Goal: Find contact information: Find contact information

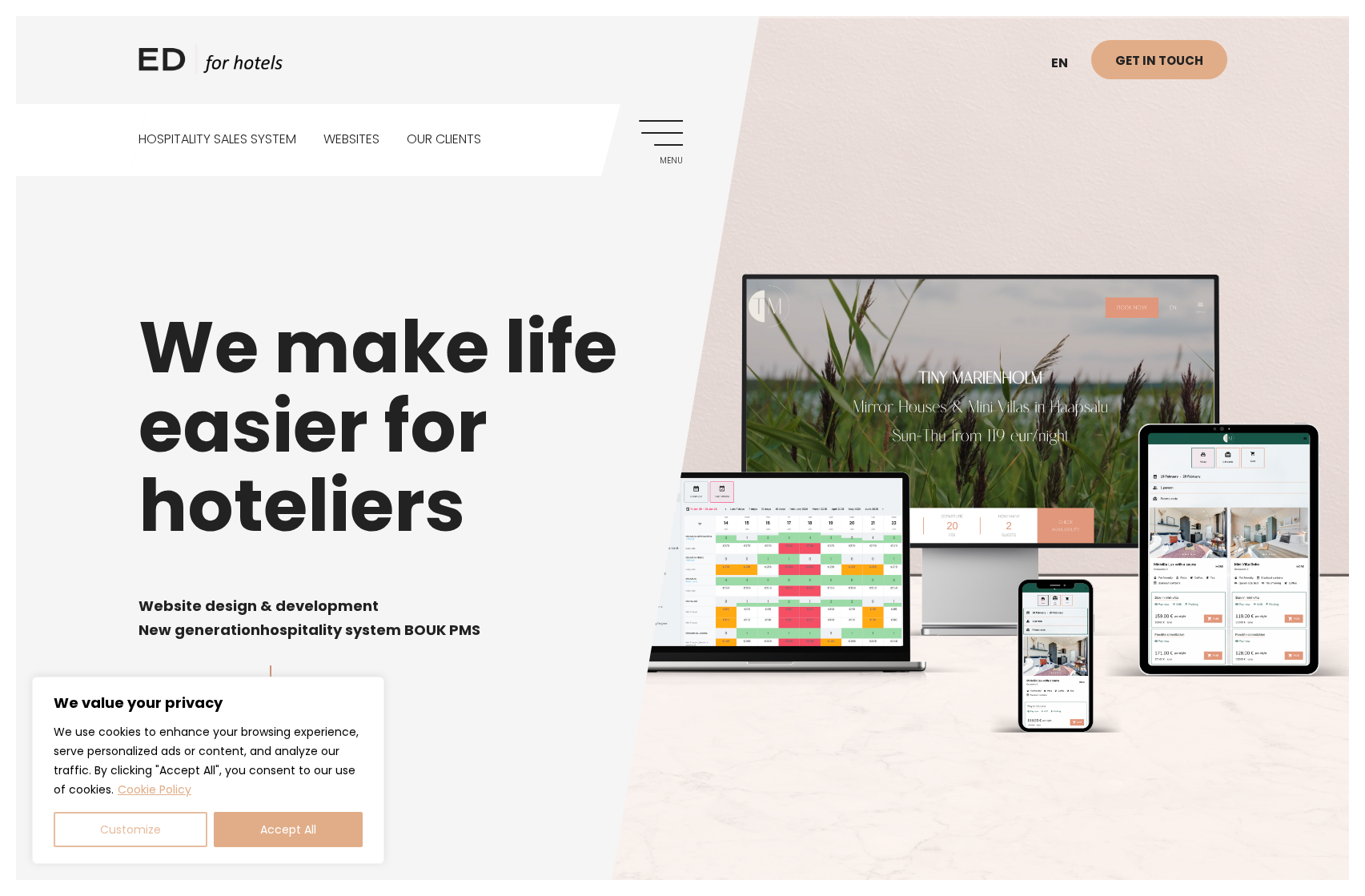
click at [107, 824] on button "Customize" at bounding box center [130, 829] width 154 height 36
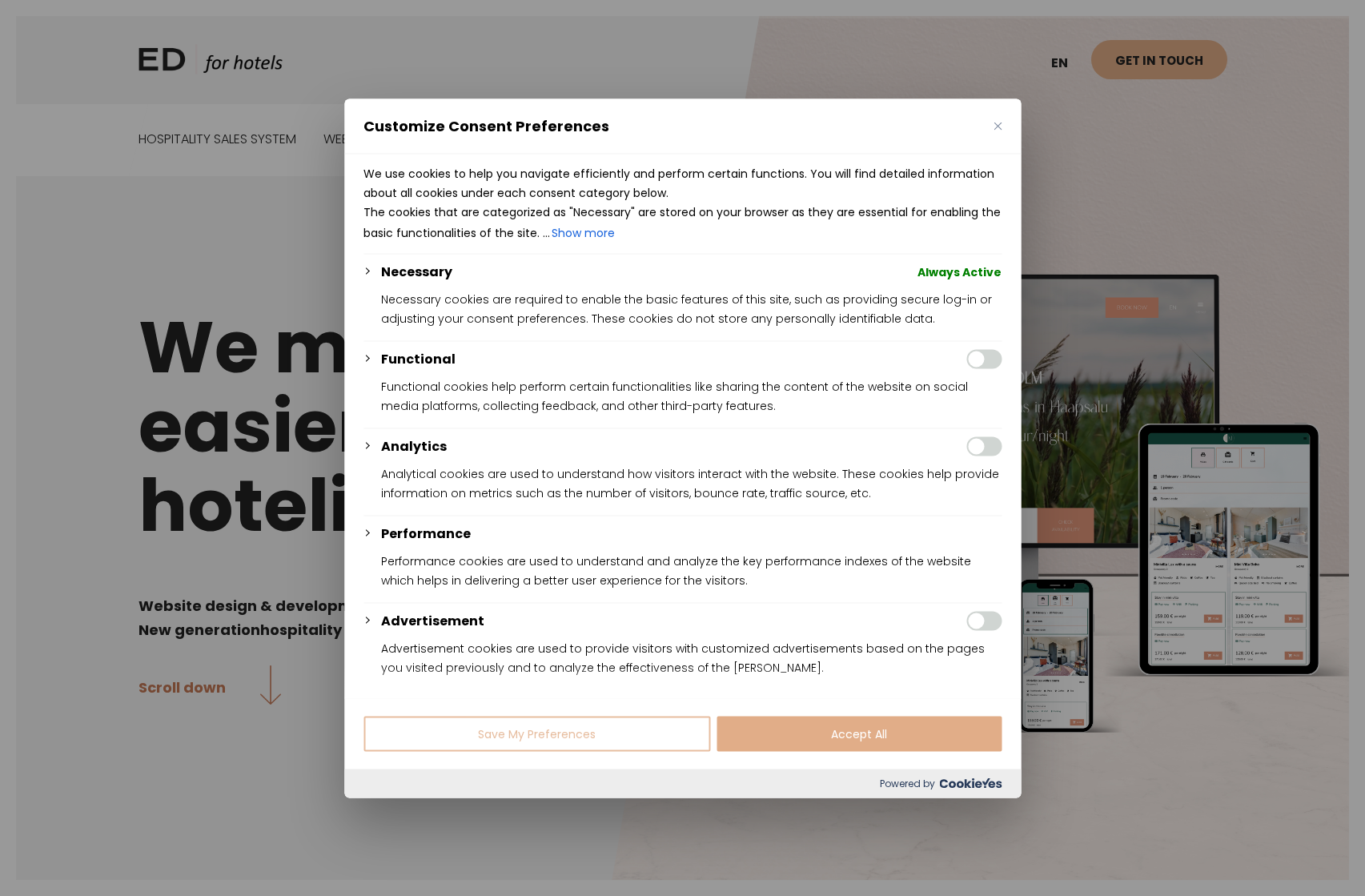
click at [505, 730] on button "Save My Preferences" at bounding box center [536, 733] width 347 height 36
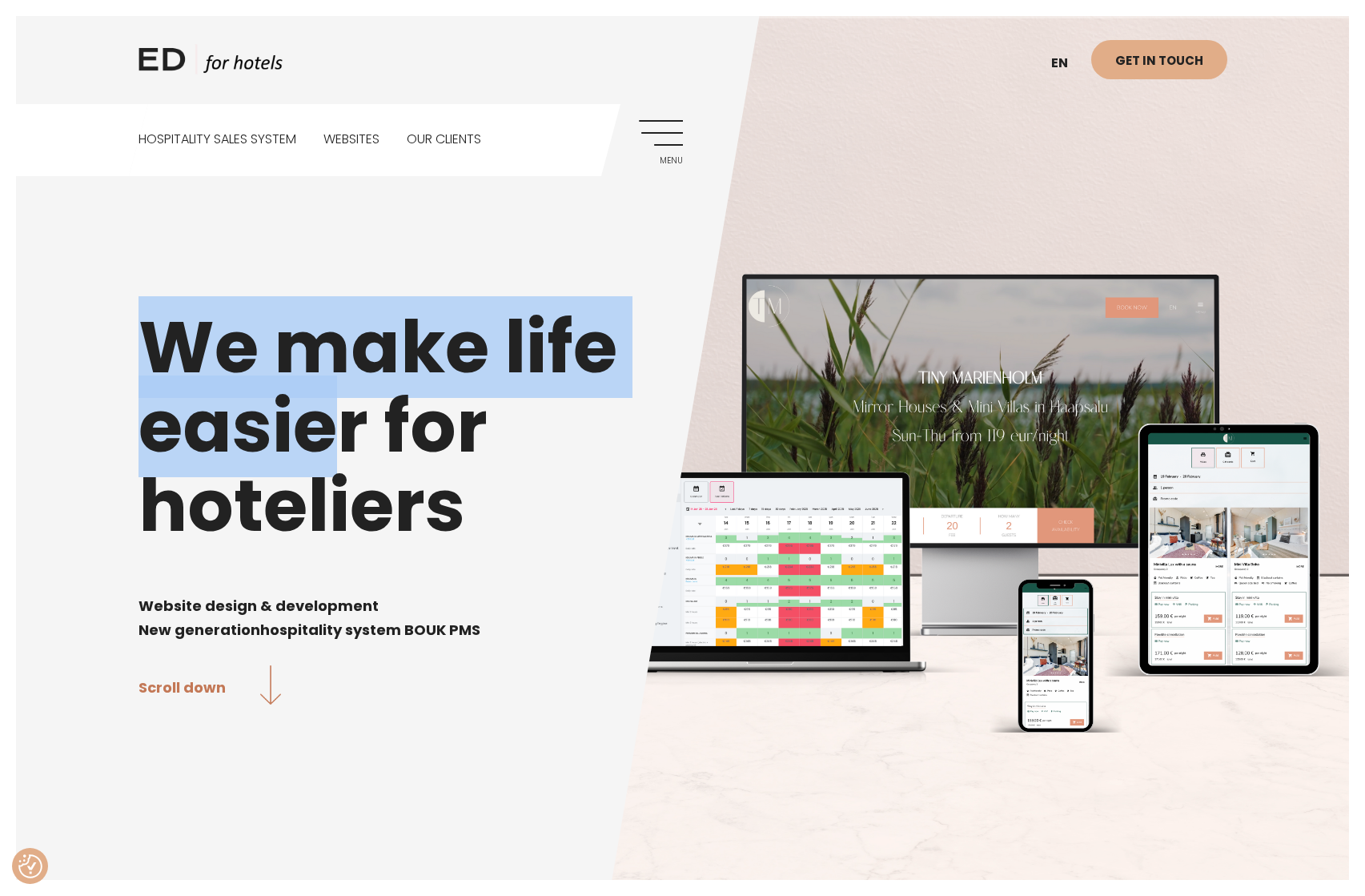
drag, startPoint x: 170, startPoint y: 366, endPoint x: 351, endPoint y: 452, distance: 200.4
click at [345, 448] on h1 "We make life easier for hoteliers" at bounding box center [683, 426] width 1089 height 238
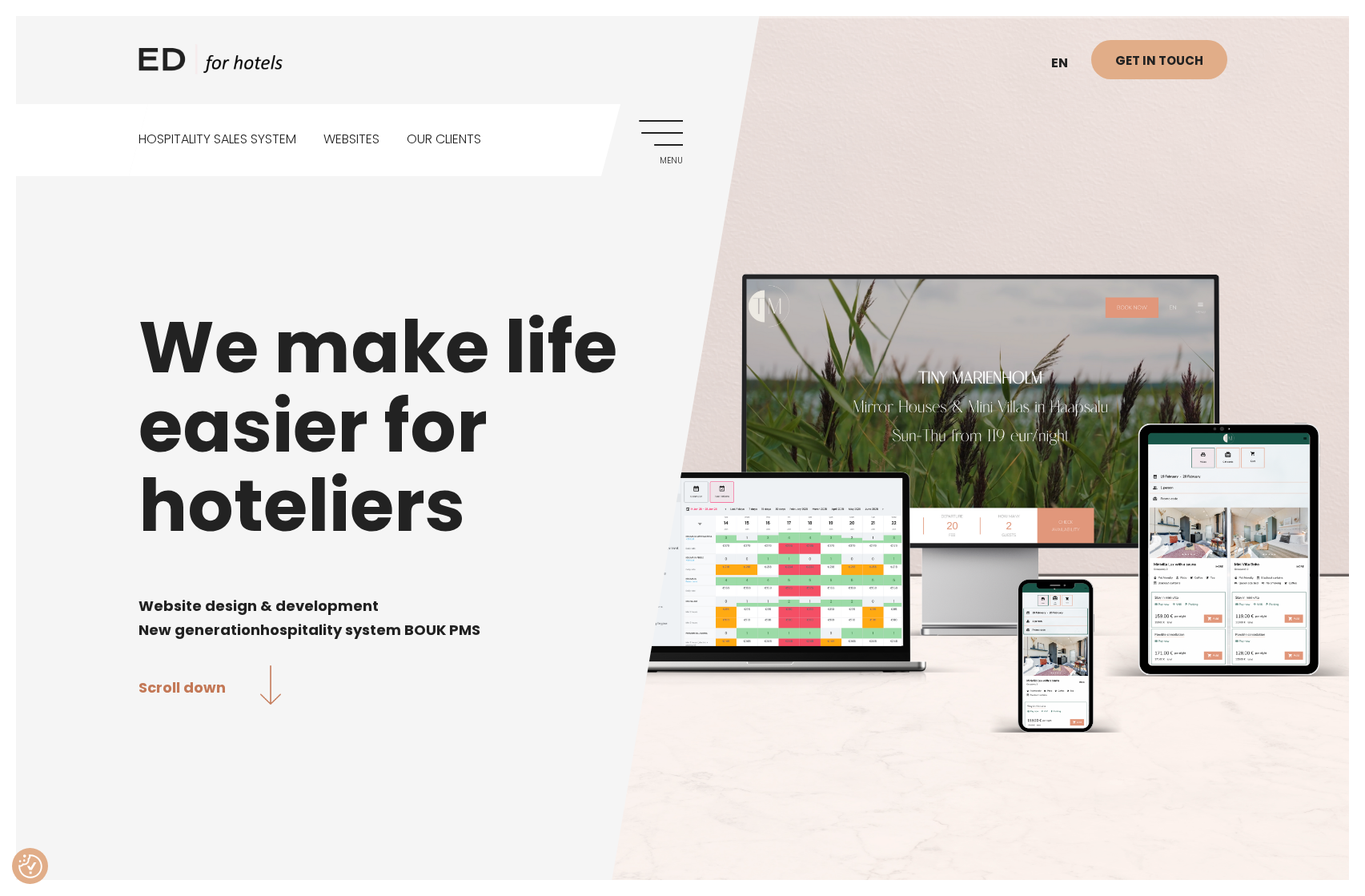
click at [351, 452] on h1 "We make life easier for hoteliers" at bounding box center [683, 426] width 1089 height 238
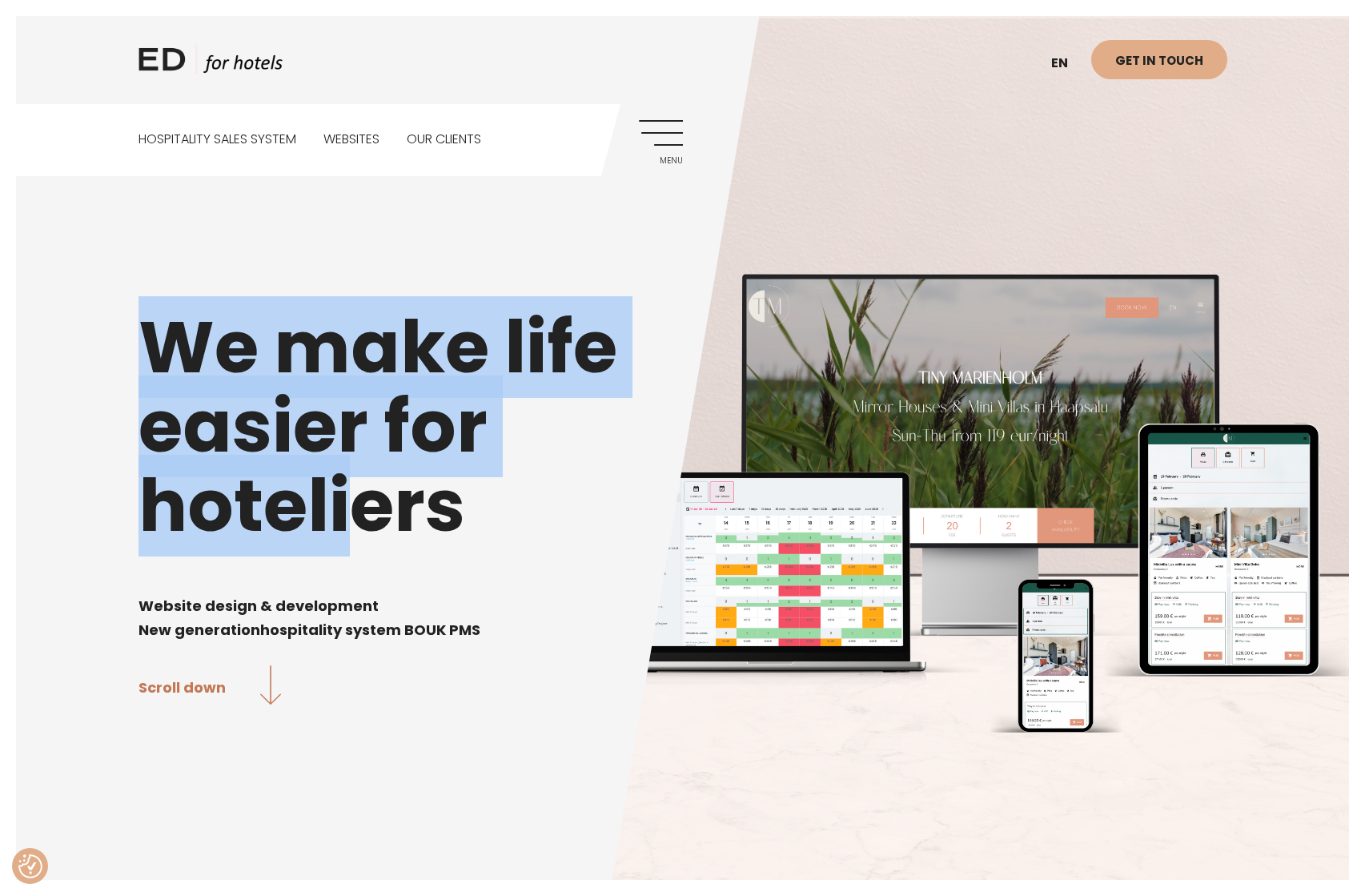
drag, startPoint x: 177, startPoint y: 388, endPoint x: 355, endPoint y: 514, distance: 218.1
click at [341, 502] on h1 "We make life easier for hoteliers" at bounding box center [683, 426] width 1089 height 238
click at [355, 514] on h1 "We make life easier for hoteliers" at bounding box center [683, 426] width 1089 height 238
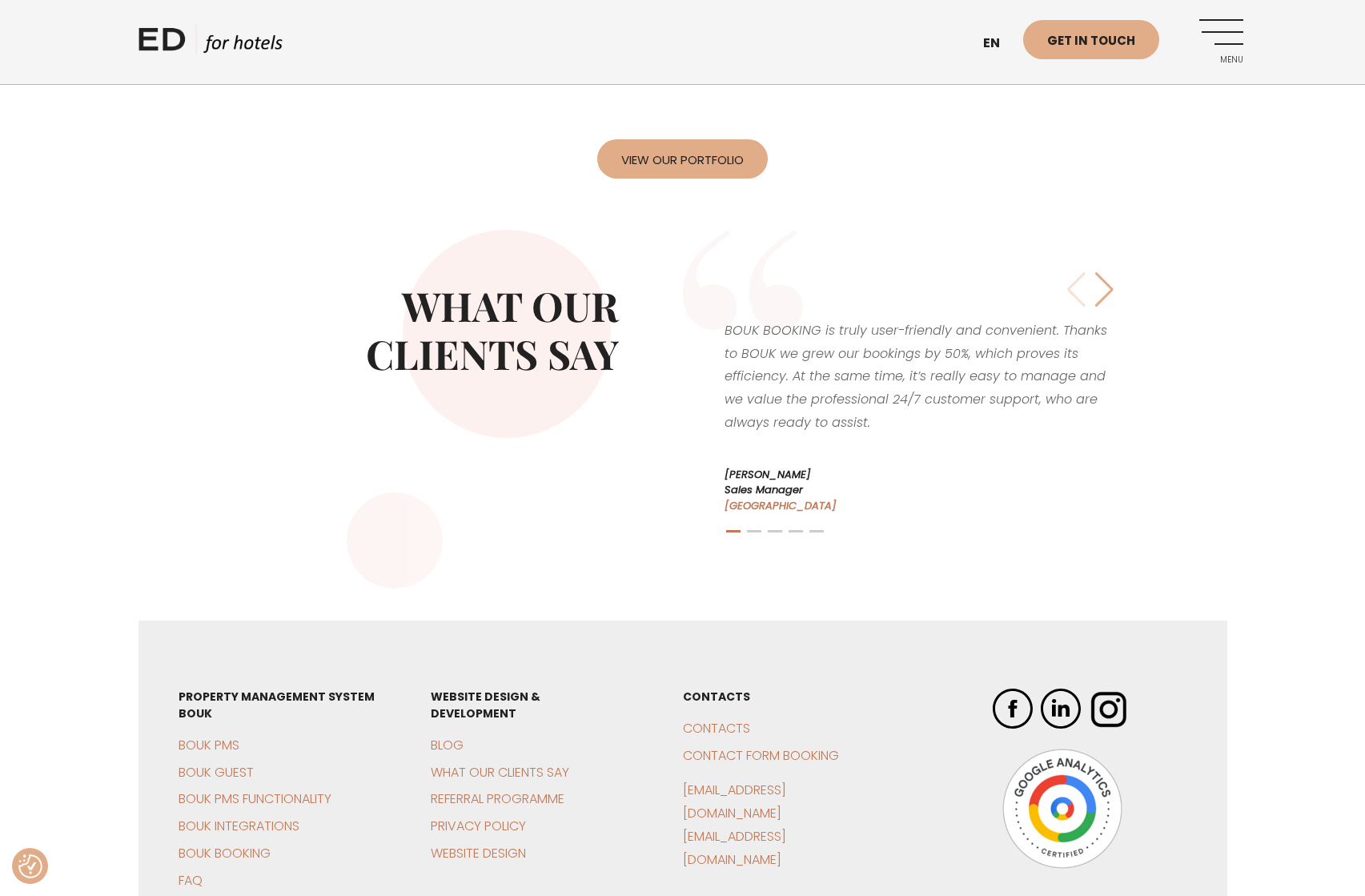
scroll to position [3976, 0]
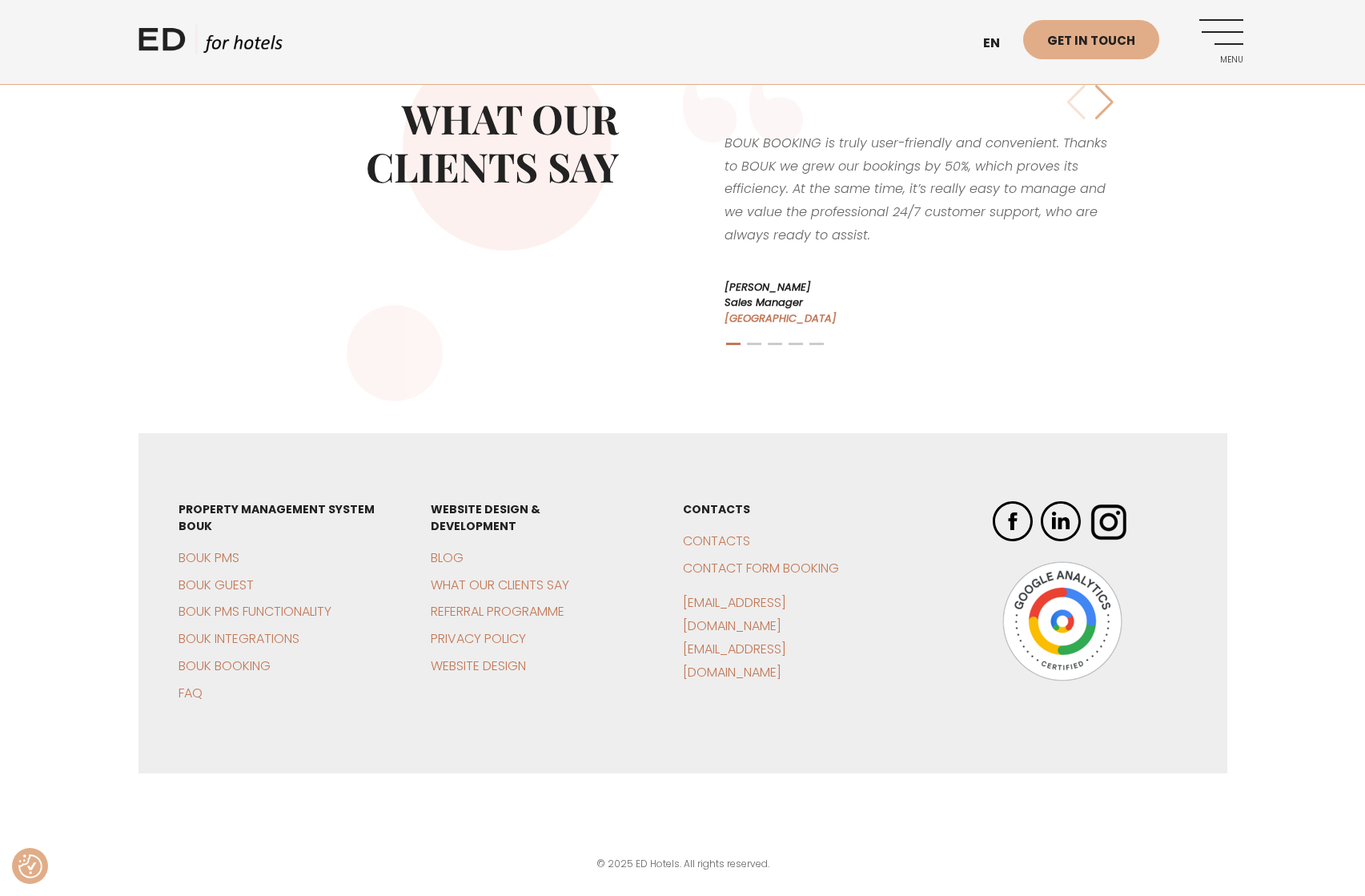
click at [1076, 623] on img at bounding box center [1063, 621] width 120 height 120
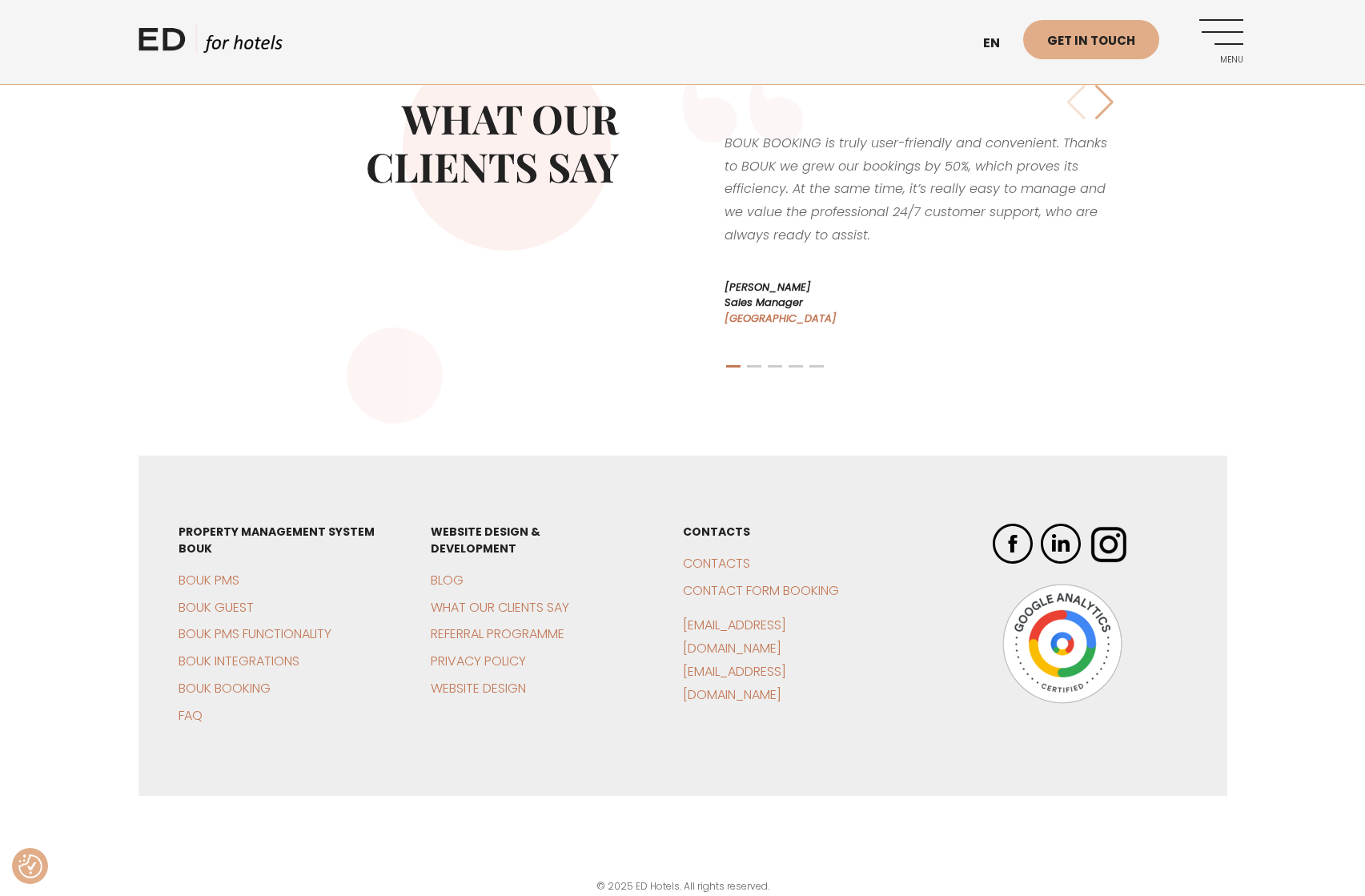
click at [201, 42] on link "ED HOTELS" at bounding box center [210, 44] width 144 height 40
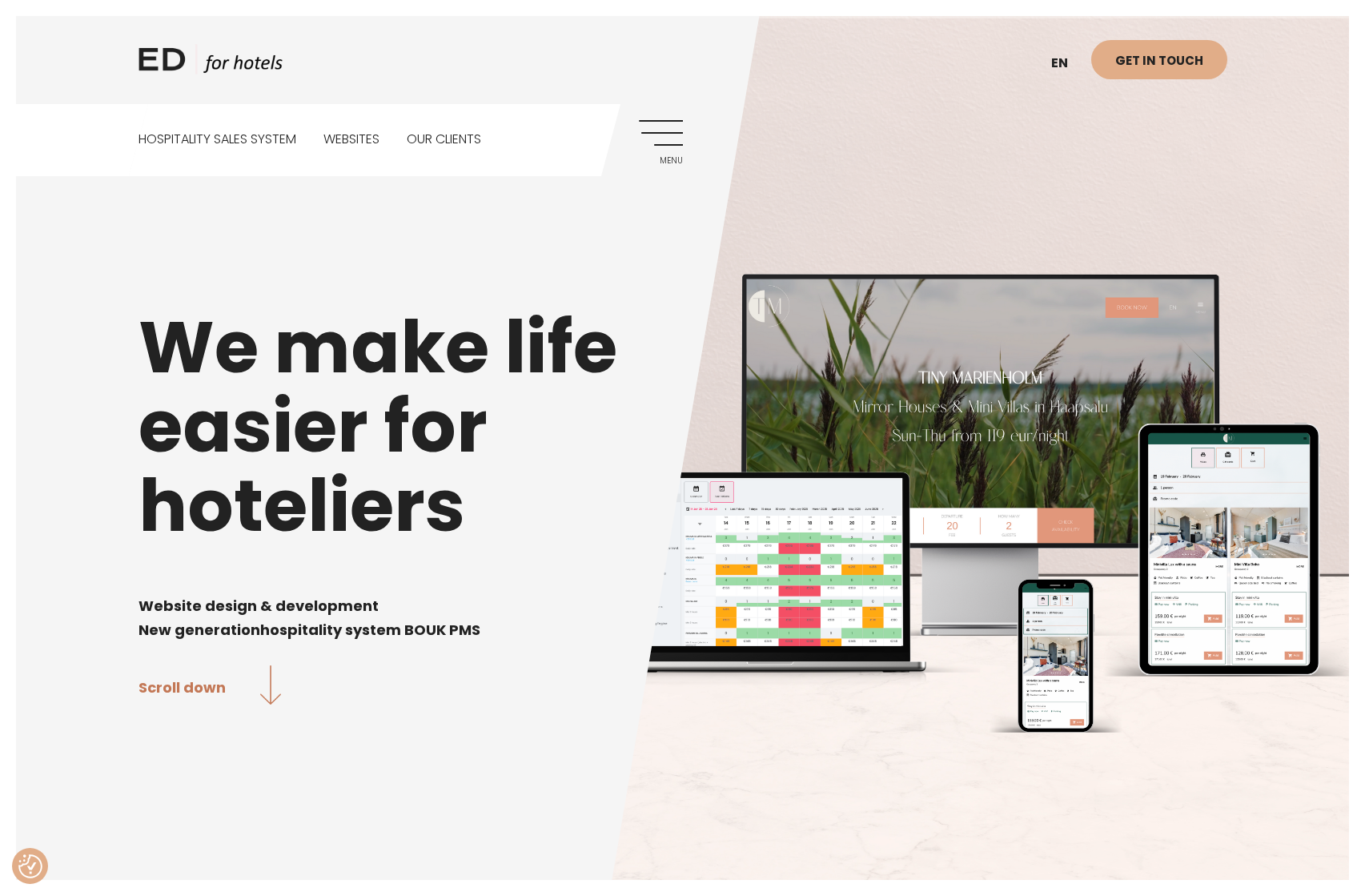
click at [701, 130] on div "ED HOTELS en ET Get in touch Hospitality sales system Websites Our clients Menu" at bounding box center [683, 87] width 1121 height 176
click at [673, 136] on link "Menu" at bounding box center [661, 142] width 44 height 44
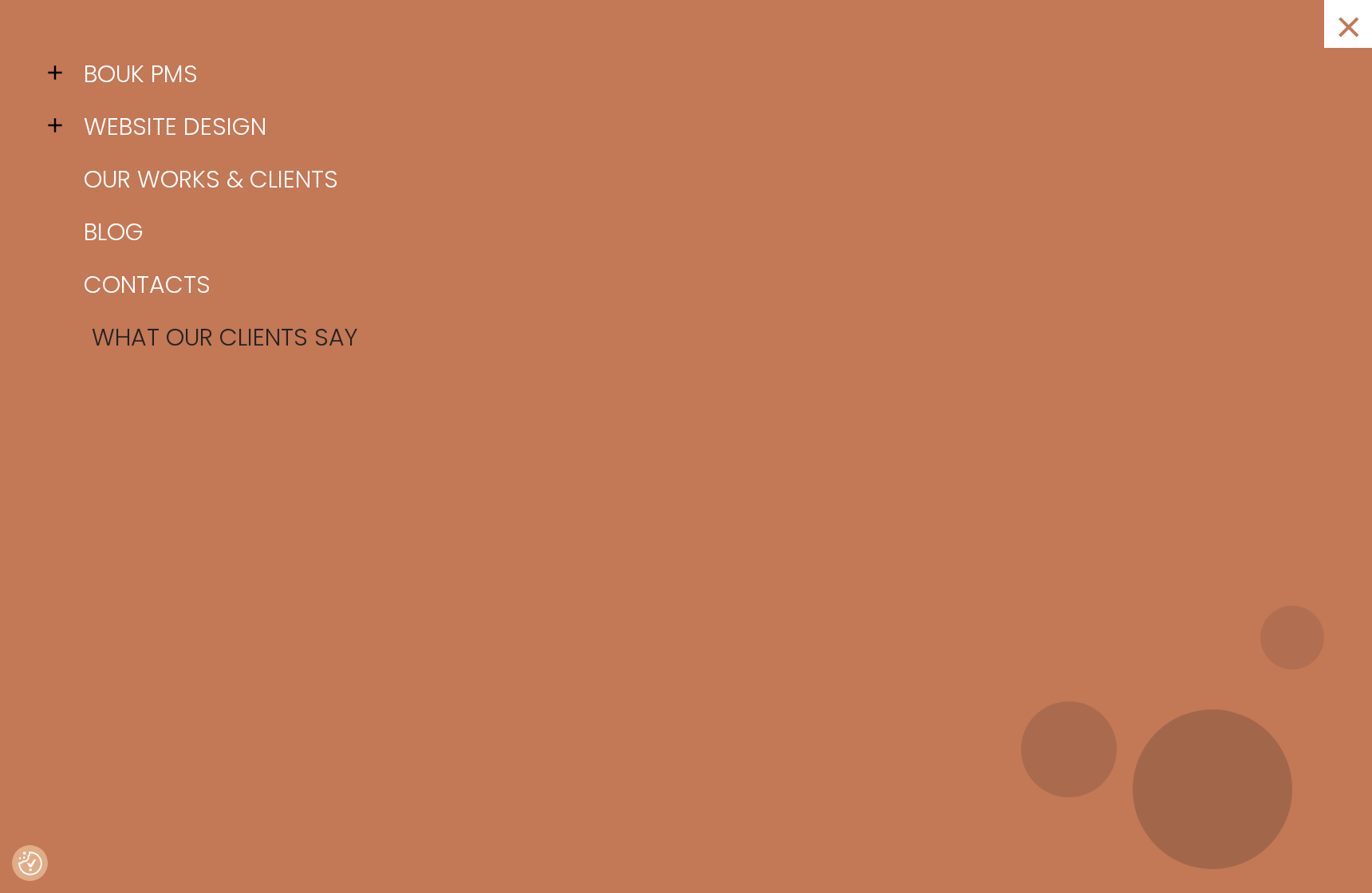
click at [118, 326] on link "What our clients say" at bounding box center [706, 338] width 1252 height 53
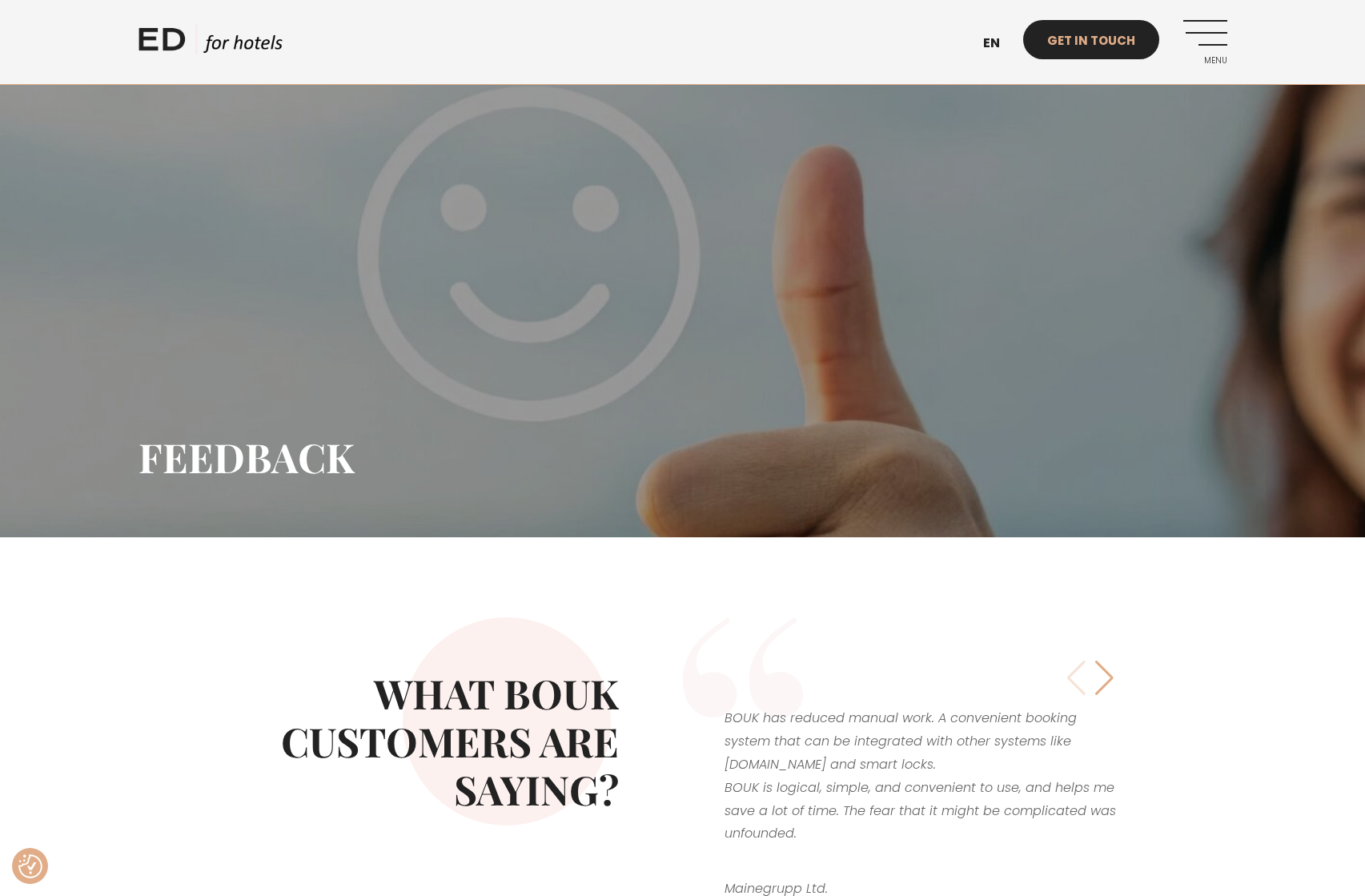
click at [1071, 45] on link "Get in touch" at bounding box center [1091, 39] width 136 height 39
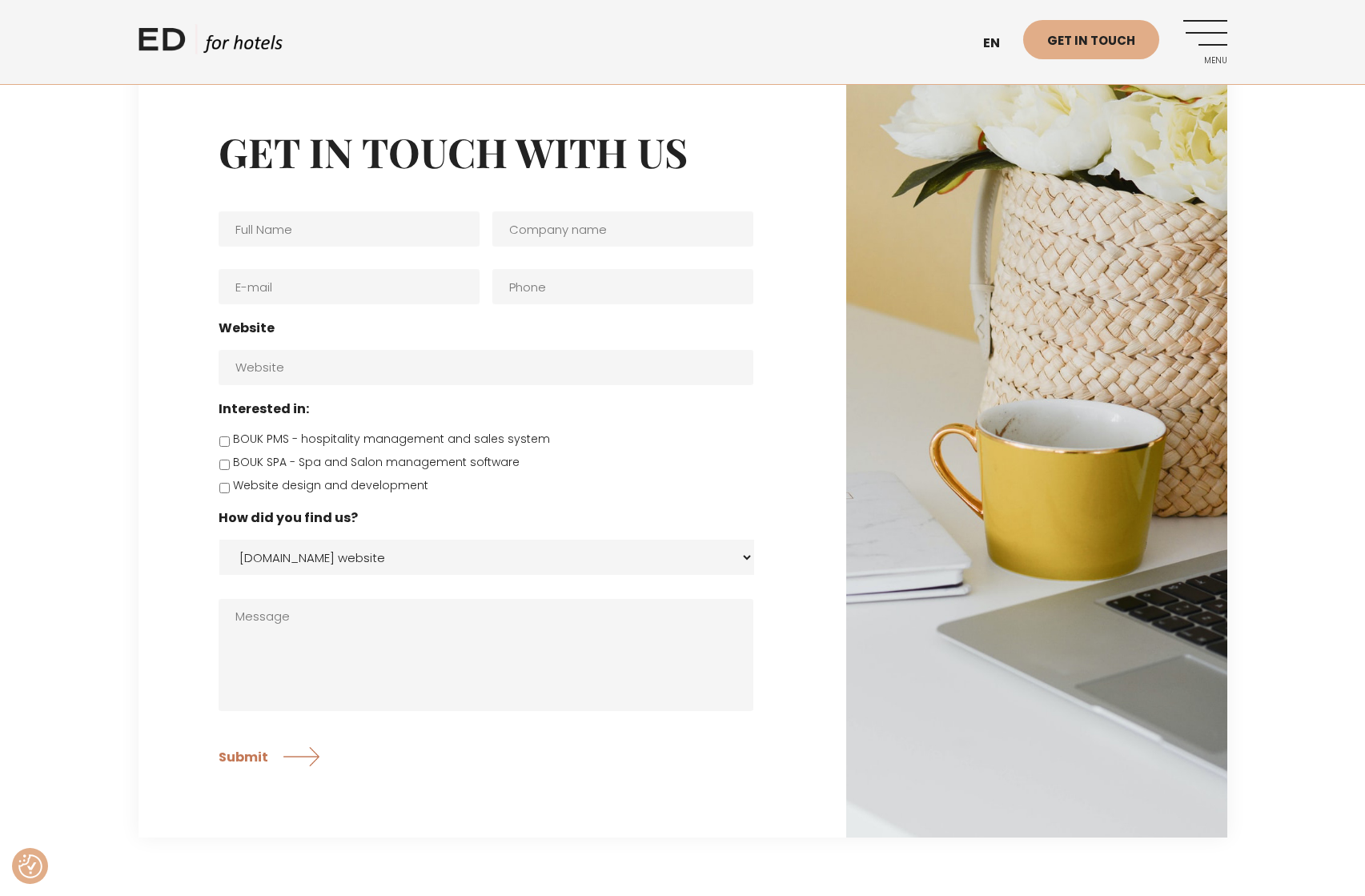
click at [304, 565] on select "edhotels.com website Facebook Instagram Google search Direct e-mail Other" at bounding box center [486, 557] width 535 height 36
click at [157, 36] on link "ED HOTELS" at bounding box center [210, 44] width 144 height 40
